Goal: Information Seeking & Learning: Learn about a topic

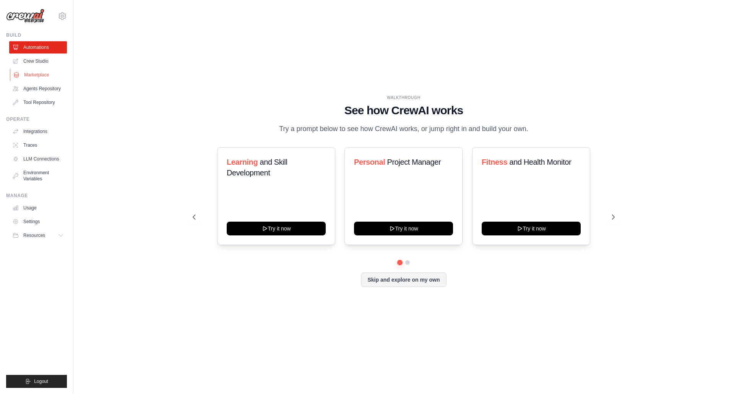
click at [42, 75] on link "Marketplace" at bounding box center [39, 75] width 58 height 12
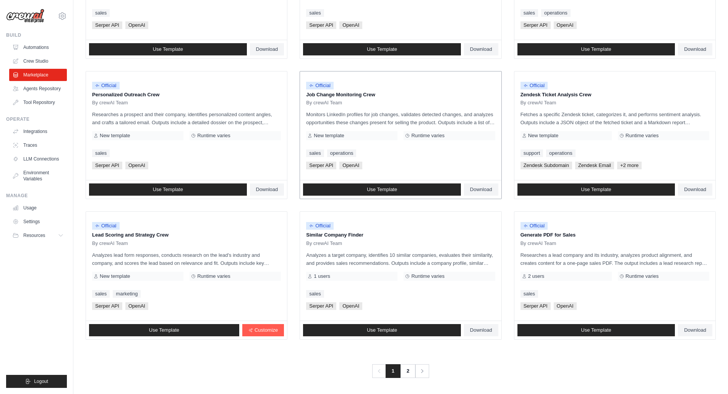
scroll to position [314, 0]
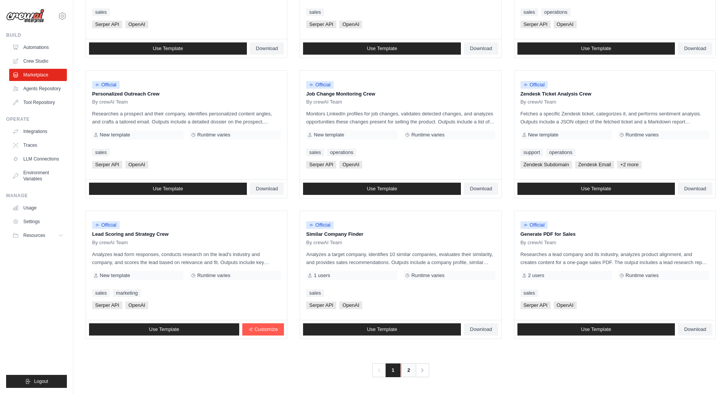
click at [404, 371] on link "2" at bounding box center [408, 370] width 15 height 14
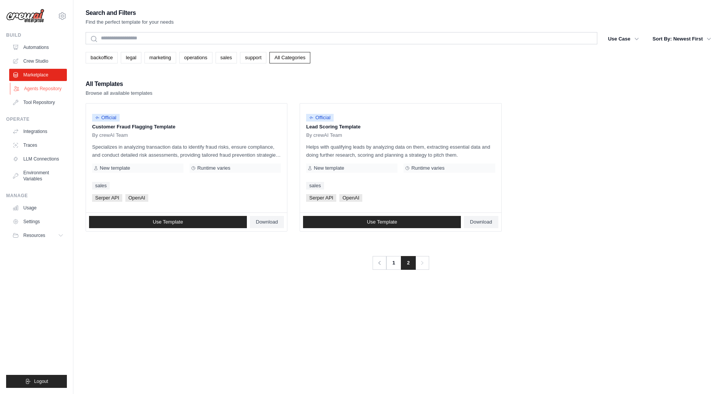
click at [42, 89] on link "Agents Repository" at bounding box center [39, 89] width 58 height 12
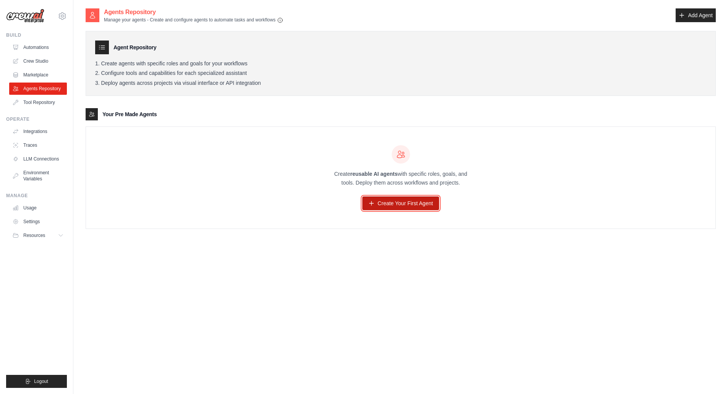
click at [389, 202] on link "Create Your First Agent" at bounding box center [400, 203] width 77 height 14
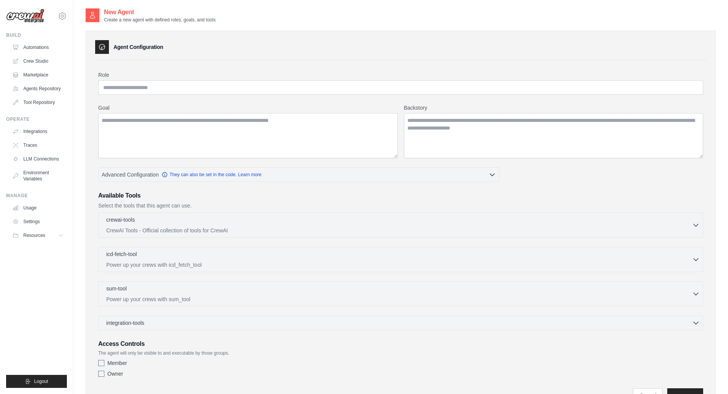
click at [43, 96] on ul "Automations Crew Studio Marketplace Agents Repository Tool Repository" at bounding box center [38, 74] width 58 height 67
click at [44, 106] on link "Tool Repository" at bounding box center [39, 102] width 58 height 12
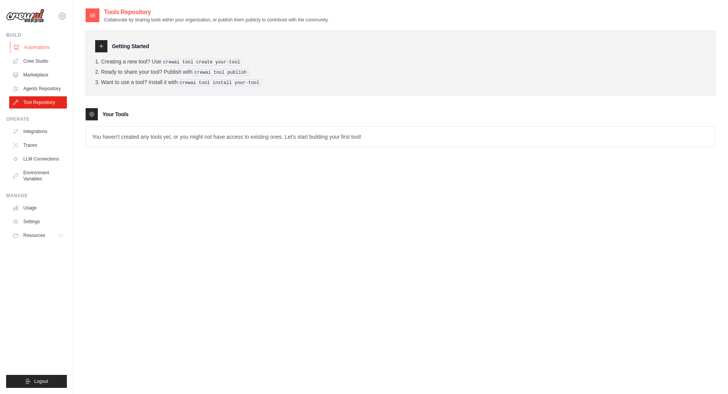
click at [30, 44] on link "Automations" at bounding box center [39, 47] width 58 height 12
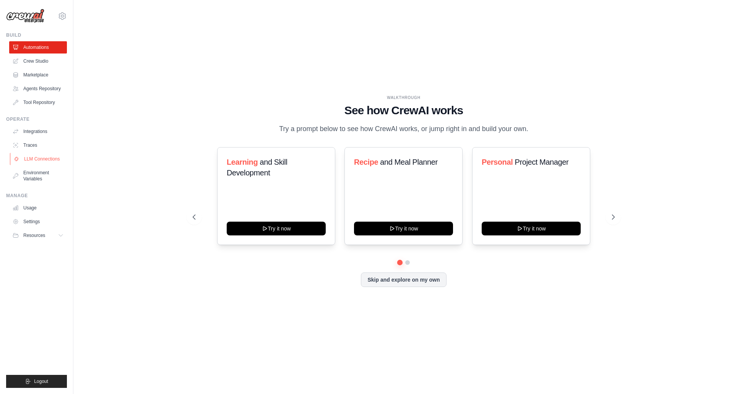
click at [44, 156] on link "LLM Connections" at bounding box center [39, 159] width 58 height 12
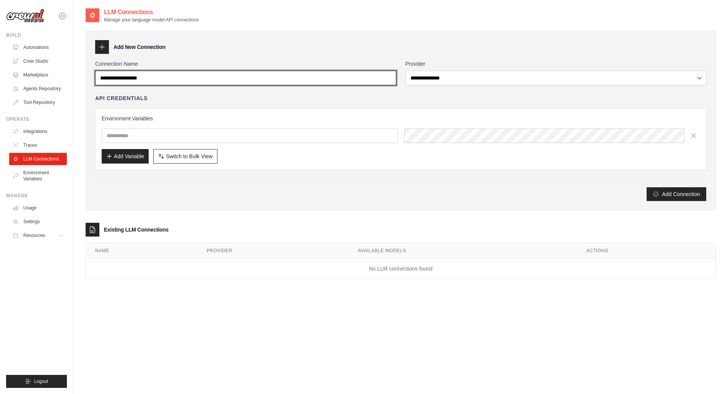
click at [390, 83] on input "Connection Name" at bounding box center [245, 78] width 301 height 15
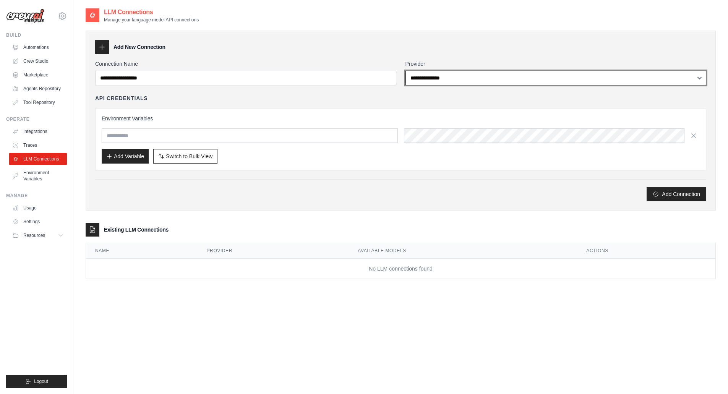
click at [455, 84] on select "**********" at bounding box center [555, 78] width 301 height 15
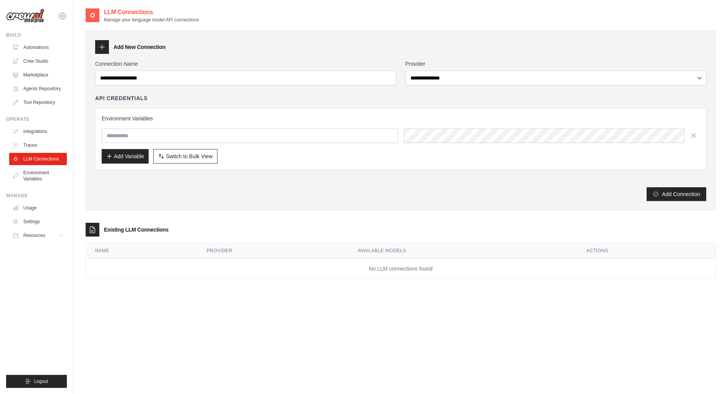
click at [356, 204] on div "**********" at bounding box center [401, 121] width 630 height 180
click at [36, 209] on link "Usage" at bounding box center [39, 208] width 58 height 12
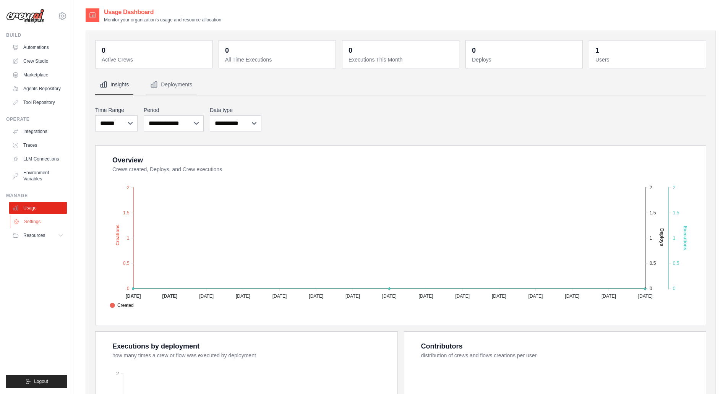
click at [38, 225] on link "Settings" at bounding box center [39, 222] width 58 height 12
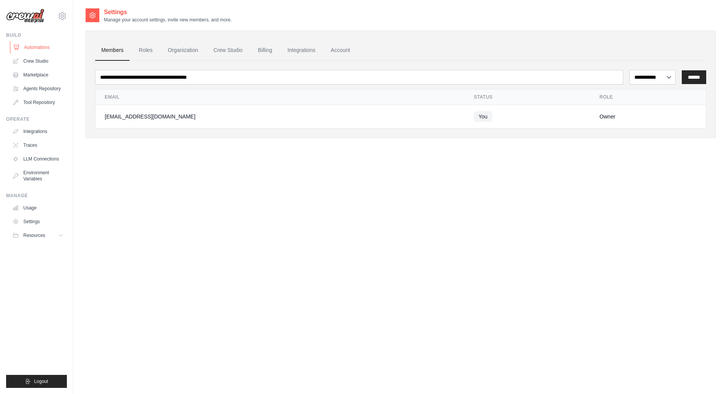
click at [26, 44] on link "Automations" at bounding box center [39, 47] width 58 height 12
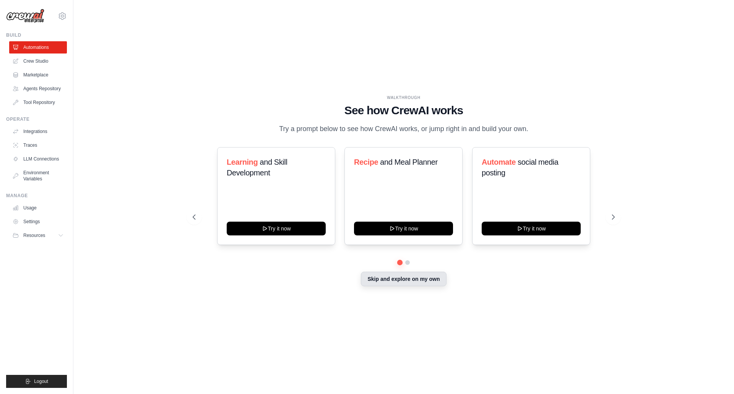
click at [410, 279] on button "Skip and explore on my own" at bounding box center [403, 279] width 85 height 15
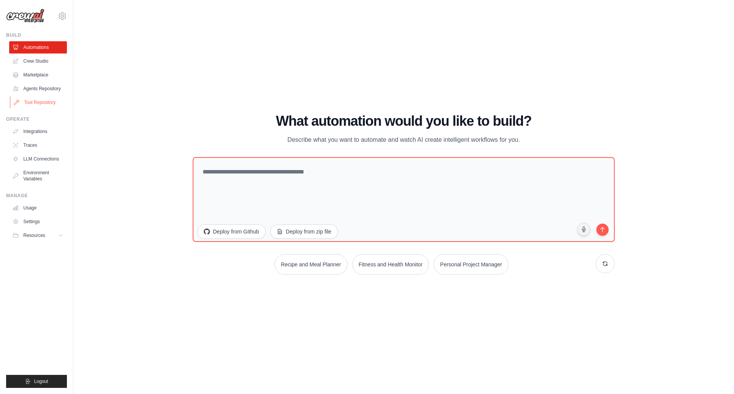
click at [48, 105] on link "Tool Repository" at bounding box center [39, 102] width 58 height 12
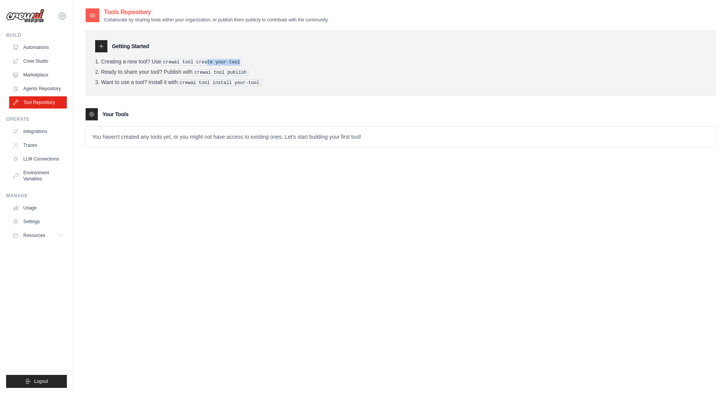
drag, startPoint x: 205, startPoint y: 62, endPoint x: 323, endPoint y: 56, distance: 117.8
click at [323, 56] on div "Getting Started Creating a new tool? Use crewai tool create your-tool Ready to …" at bounding box center [401, 63] width 630 height 65
click at [43, 75] on link "Marketplace" at bounding box center [39, 75] width 58 height 12
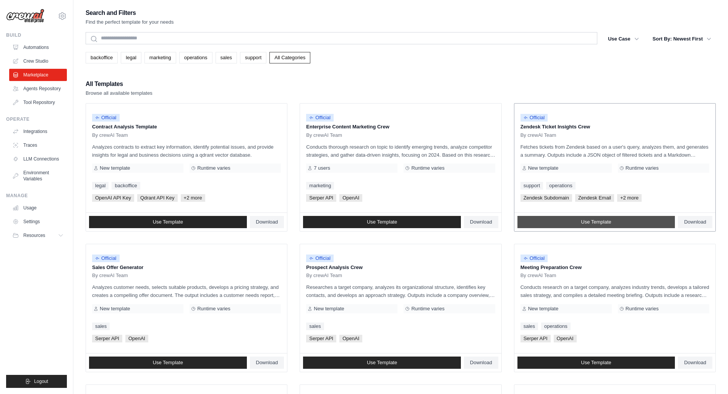
click at [596, 221] on span "Use Template" at bounding box center [596, 222] width 30 height 6
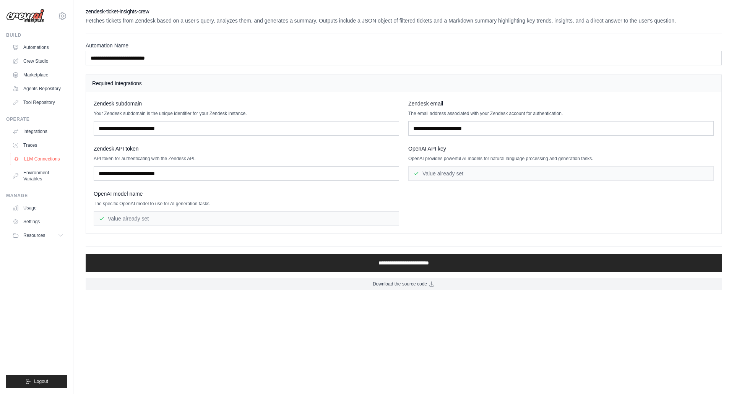
click at [53, 161] on link "LLM Connections" at bounding box center [39, 159] width 58 height 12
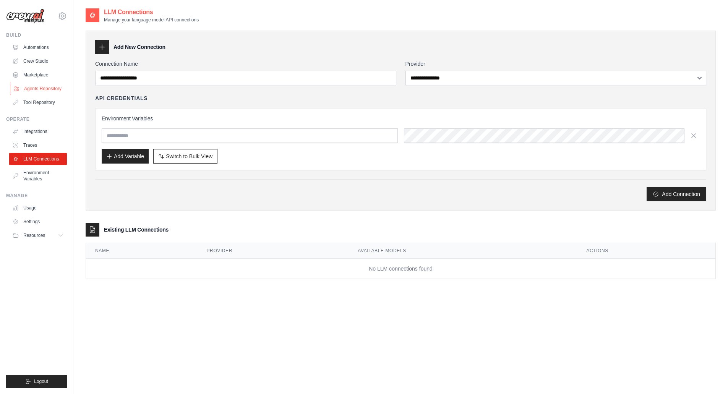
click at [55, 89] on link "Agents Repository" at bounding box center [39, 89] width 58 height 12
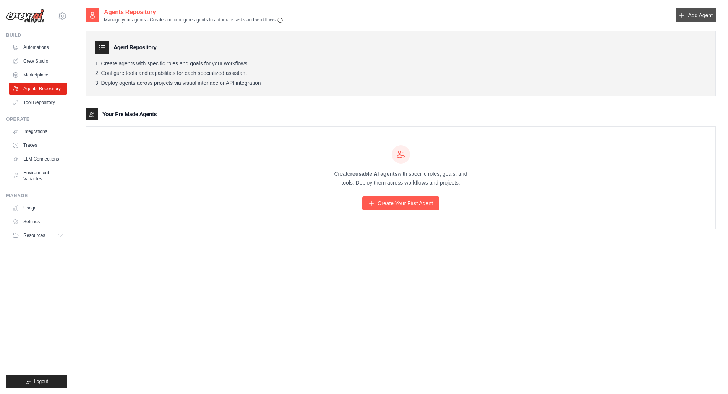
click at [709, 14] on link "Add Agent" at bounding box center [696, 15] width 40 height 14
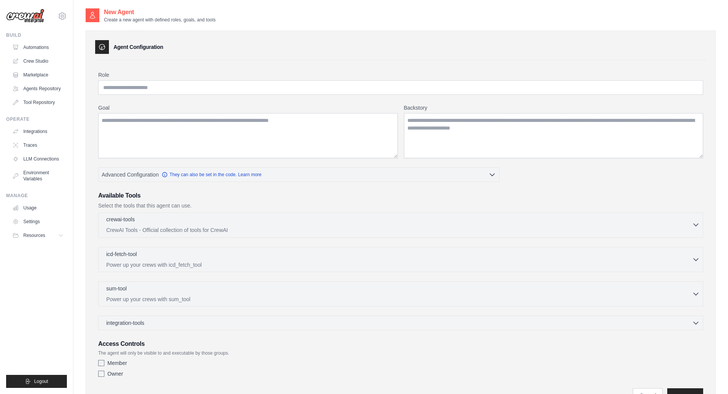
click at [195, 231] on p "CrewAI Tools - Official collection of tools for CrewAI" at bounding box center [399, 230] width 586 height 8
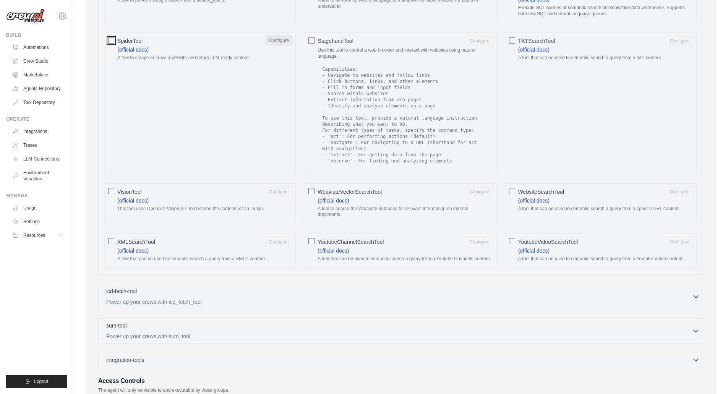
scroll to position [919, 0]
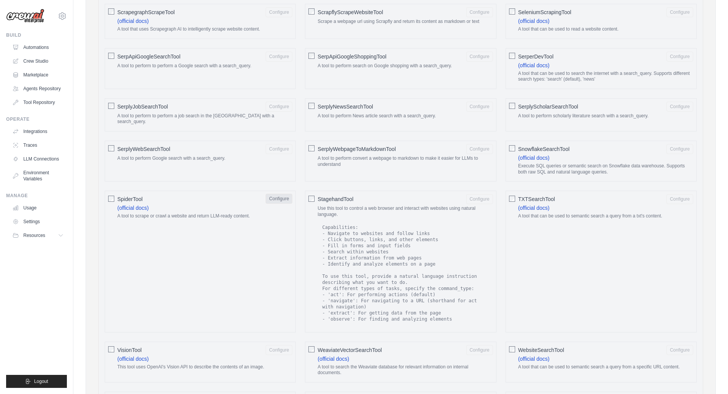
click at [279, 194] on button "Configure" at bounding box center [279, 199] width 27 height 10
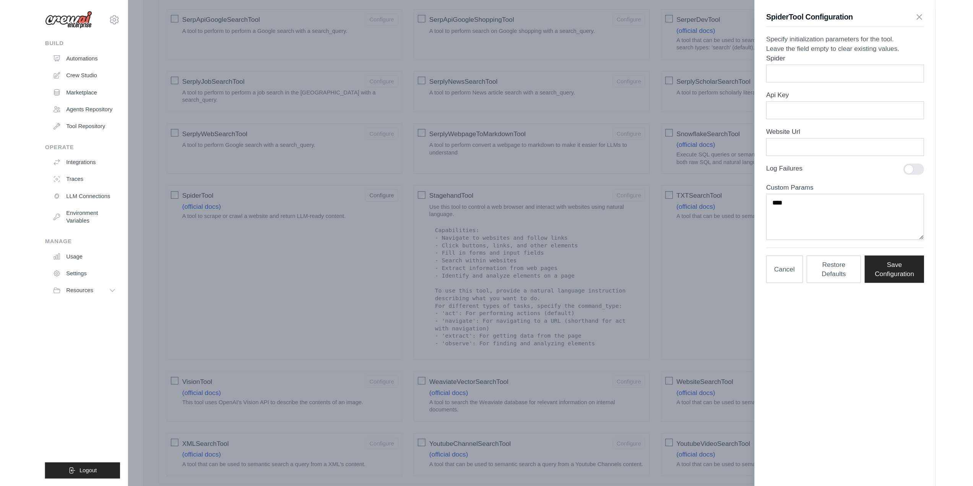
scroll to position [957, 0]
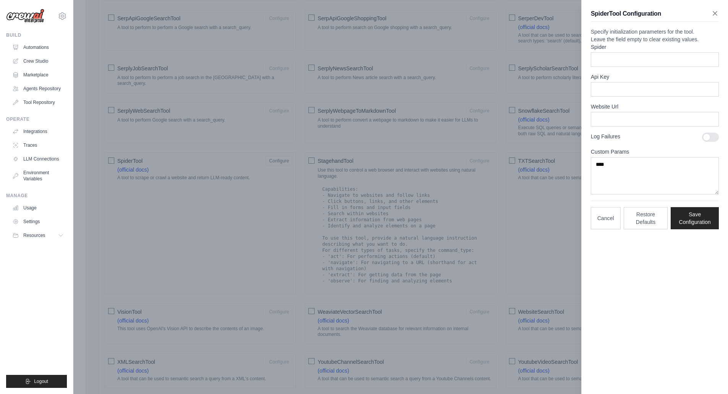
click at [715, 15] on icon "button" at bounding box center [715, 14] width 8 height 8
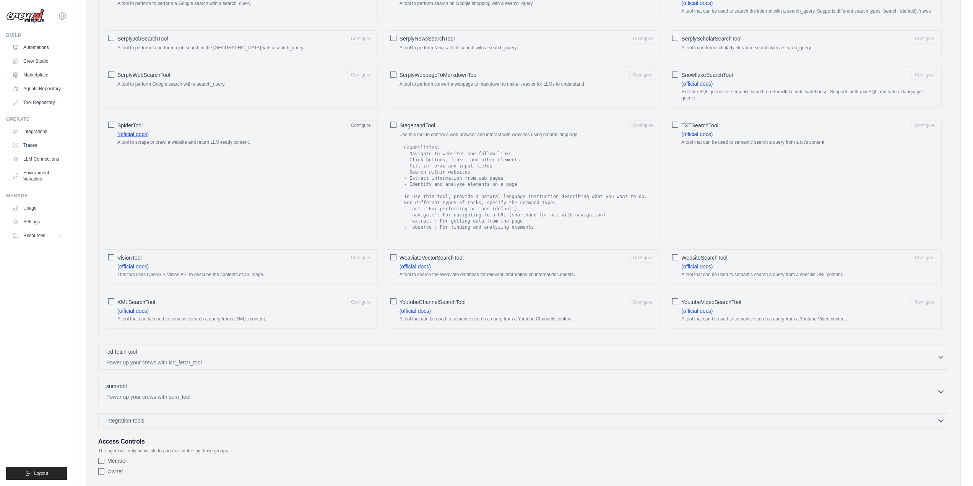
click at [139, 134] on link "(official docs)" at bounding box center [132, 134] width 31 height 6
